Goal: Information Seeking & Learning: Learn about a topic

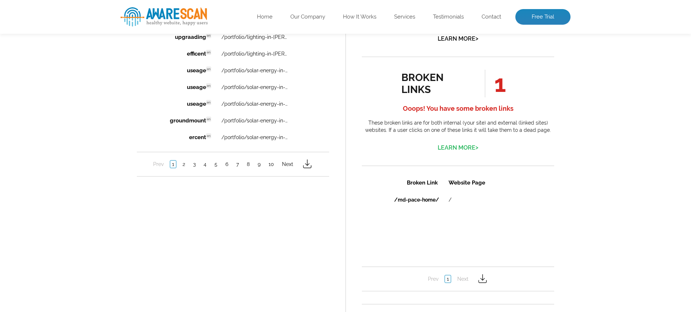
click at [456, 148] on link "Learn More >" at bounding box center [458, 147] width 41 height 7
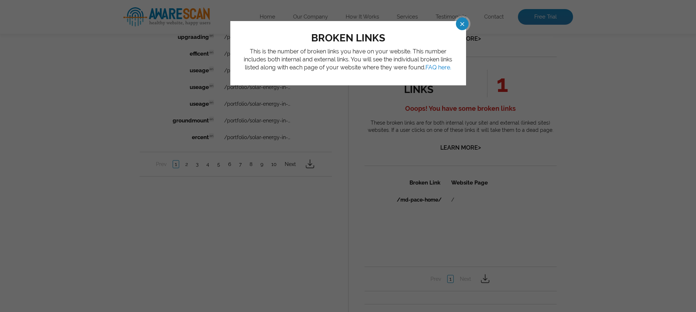
click at [462, 25] on span at bounding box center [456, 23] width 13 height 13
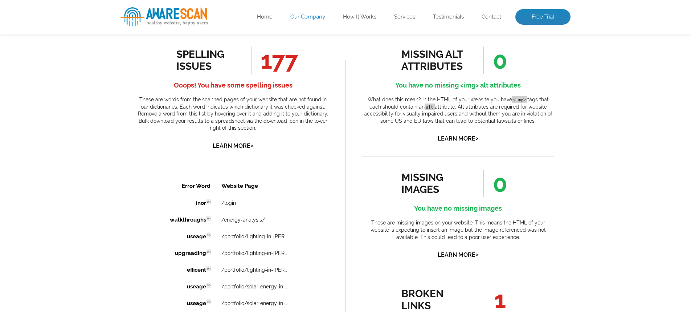
scroll to position [374, 0]
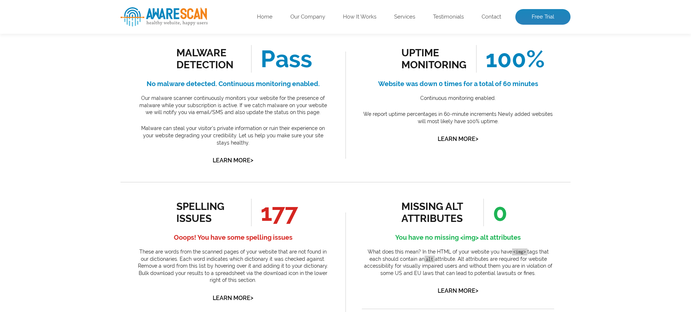
scroll to position [598, 0]
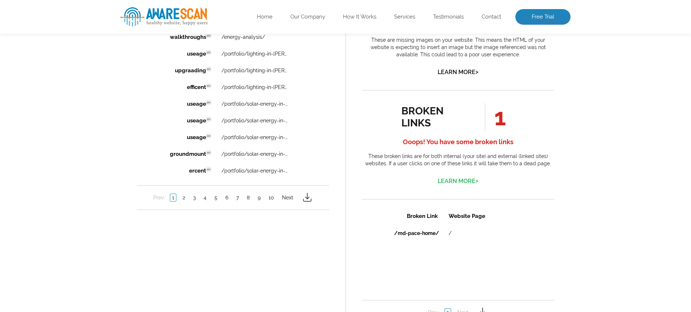
click at [458, 179] on link "Learn More >" at bounding box center [458, 180] width 41 height 7
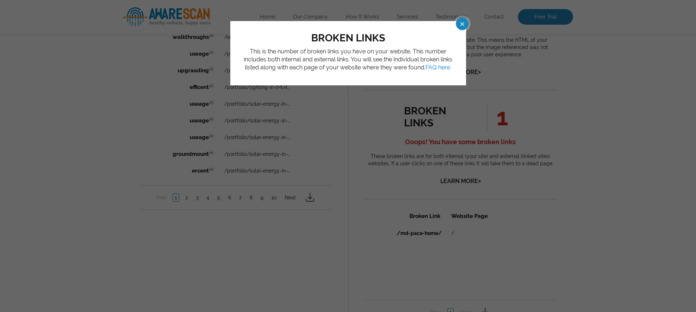
click at [461, 17] on span at bounding box center [456, 23] width 13 height 13
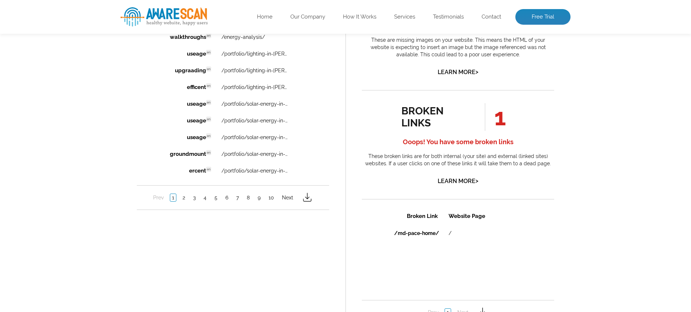
scroll to position [651, 0]
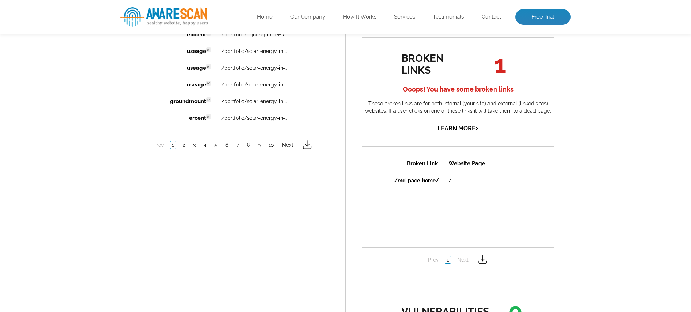
click at [481, 263] on img at bounding box center [483, 259] width 12 height 12
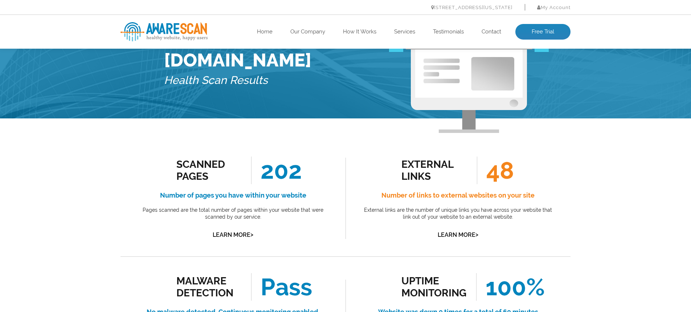
scroll to position [0, 0]
